Goal: Task Accomplishment & Management: Use online tool/utility

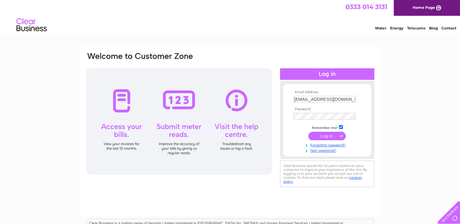
click at [329, 134] on input "submit" at bounding box center [326, 136] width 37 height 9
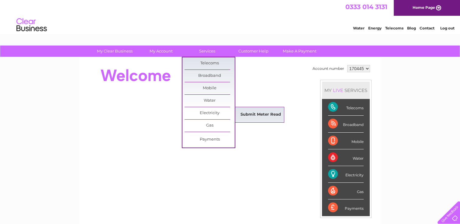
click at [263, 114] on link "Submit Meter Read" at bounding box center [260, 115] width 50 height 12
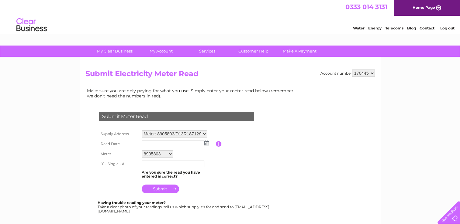
click at [207, 144] on img at bounding box center [206, 143] width 5 height 5
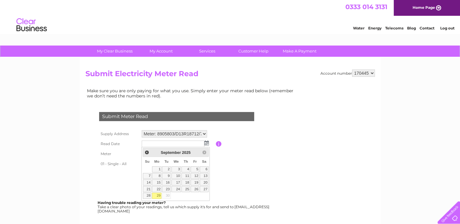
click at [159, 196] on link "29" at bounding box center [156, 196] width 9 height 6
type input "[DATE]"
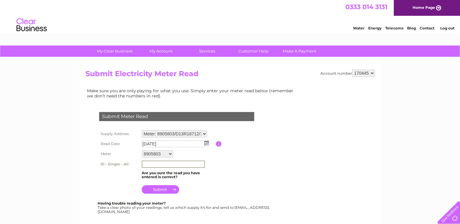
click at [148, 165] on input "text" at bounding box center [173, 164] width 63 height 7
type input "62876"
click at [160, 186] on input "submit" at bounding box center [160, 189] width 37 height 9
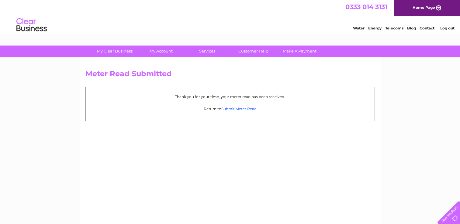
click at [246, 108] on link "Submit Meter Read" at bounding box center [238, 109] width 35 height 5
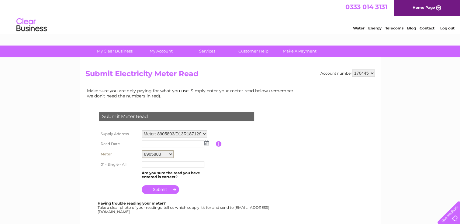
click at [170, 153] on select "8905803 D13R18712 7343468" at bounding box center [158, 154] width 32 height 8
select select "147220"
click at [142, 150] on select "8905803 D13R18712 7343468" at bounding box center [158, 154] width 32 height 8
click at [206, 143] on img at bounding box center [206, 143] width 5 height 5
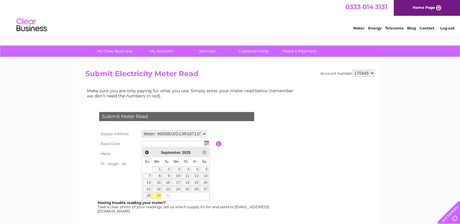
click at [158, 197] on link "29" at bounding box center [156, 196] width 9 height 6
type input "2025/09/29"
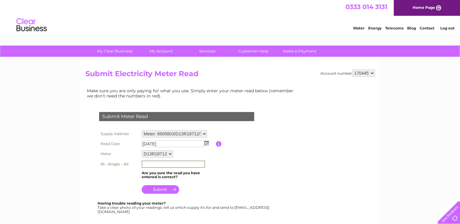
click at [145, 162] on input "text" at bounding box center [173, 164] width 63 height 7
type input "35484"
click at [163, 187] on input "submit" at bounding box center [160, 189] width 37 height 9
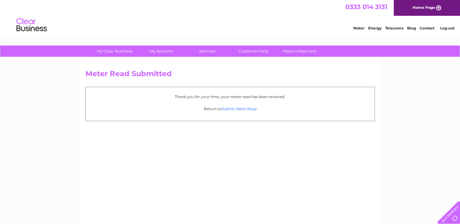
click at [245, 108] on link "Submit Meter Read" at bounding box center [238, 109] width 35 height 5
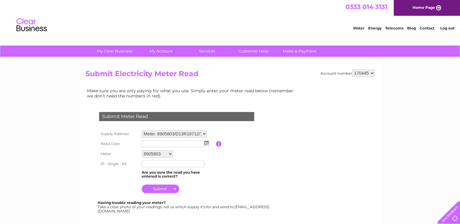
click at [206, 142] on img at bounding box center [206, 143] width 5 height 5
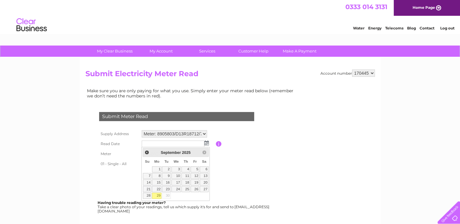
click at [236, 162] on table "Supply Address Meter: 8905803/D13R18712/73... - [STREET_ADDRESS] Read Date Plea…" at bounding box center [184, 162] width 173 height 66
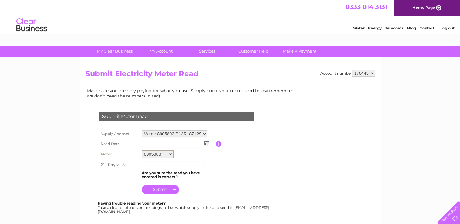
click at [171, 154] on select "8905803 D13R18712 7343468" at bounding box center [158, 154] width 32 height 8
select select "147221"
click at [142, 150] on select "8905803 D13R18712 7343468" at bounding box center [158, 154] width 32 height 8
drag, startPoint x: 0, startPoint y: 0, endPoint x: 207, endPoint y: 141, distance: 250.7
click at [207, 141] on img at bounding box center [206, 143] width 5 height 5
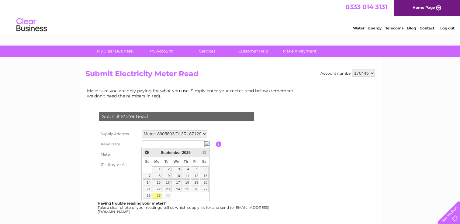
click at [159, 194] on link "29" at bounding box center [156, 196] width 9 height 6
type input "[DATE]"
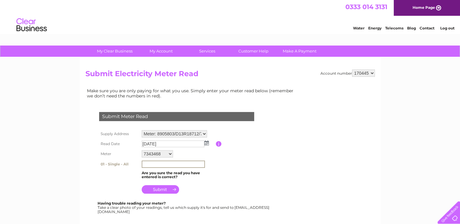
click at [146, 164] on input "text" at bounding box center [173, 164] width 63 height 7
type input "57421"
click at [159, 189] on input "submit" at bounding box center [160, 189] width 37 height 9
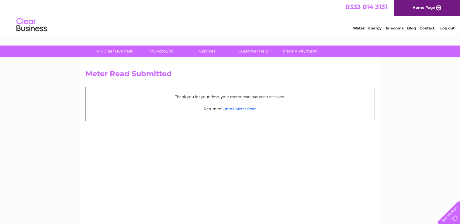
click at [241, 107] on link "Submit Meter Read" at bounding box center [238, 109] width 35 height 5
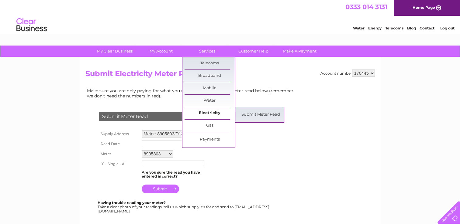
click at [205, 111] on link "Electricity" at bounding box center [209, 113] width 50 height 12
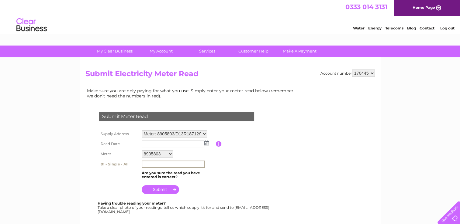
click at [157, 161] on input "text" at bounding box center [173, 164] width 63 height 7
click at [257, 151] on table "Supply Address Meter: 8905803/D13R18712/73... - [STREET_ADDRESS] Read Date Plea…" at bounding box center [184, 162] width 173 height 66
click at [373, 27] on link "Energy" at bounding box center [374, 28] width 13 height 5
